Goal: Navigation & Orientation: Find specific page/section

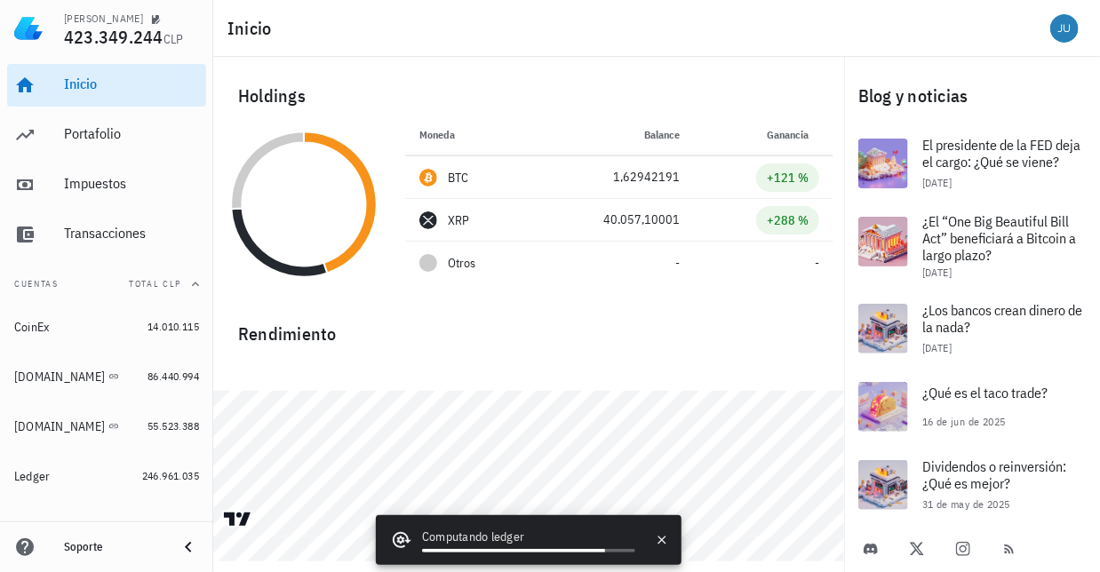
click at [416, 35] on div "Inicio" at bounding box center [656, 28] width 887 height 57
